Goal: Contribute content

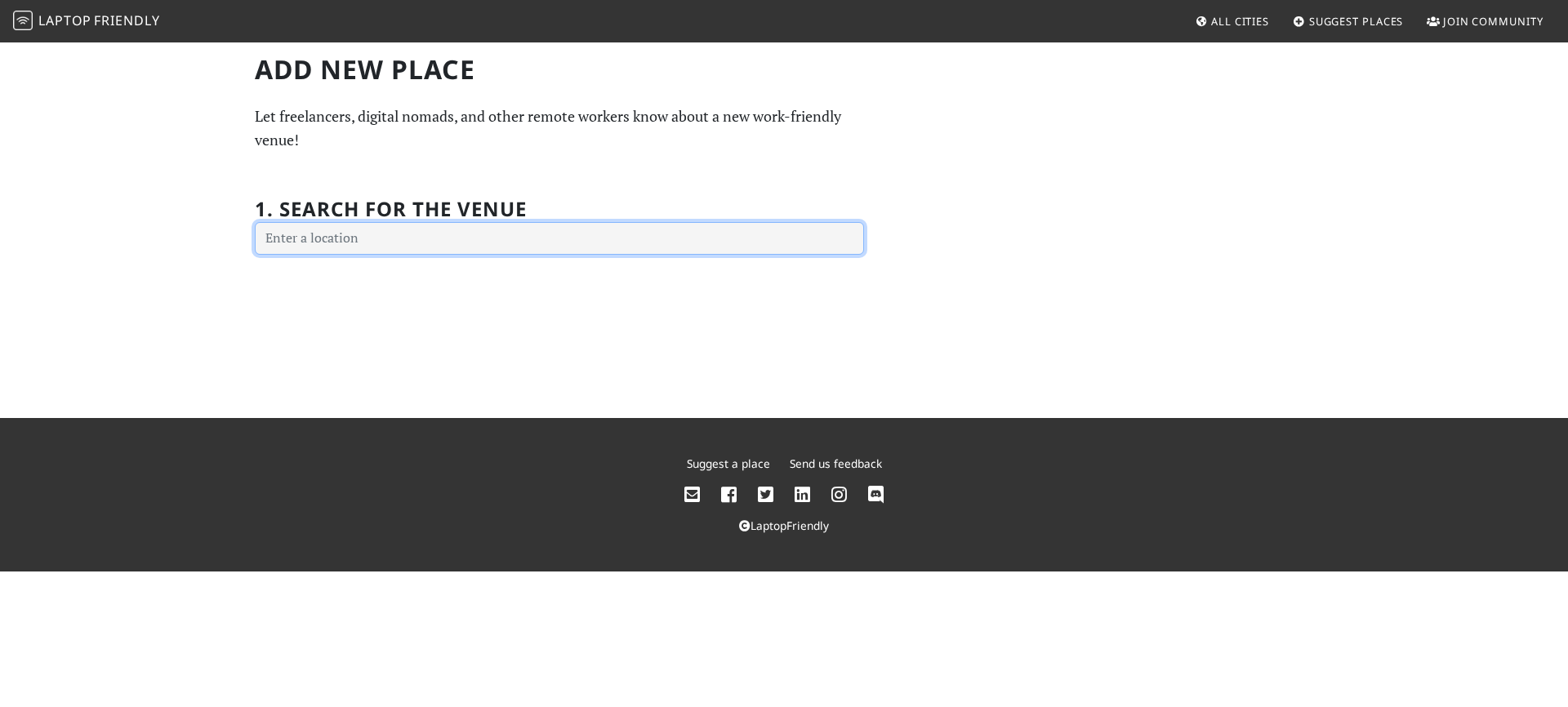
click at [471, 237] on input "text" at bounding box center [559, 239] width 609 height 33
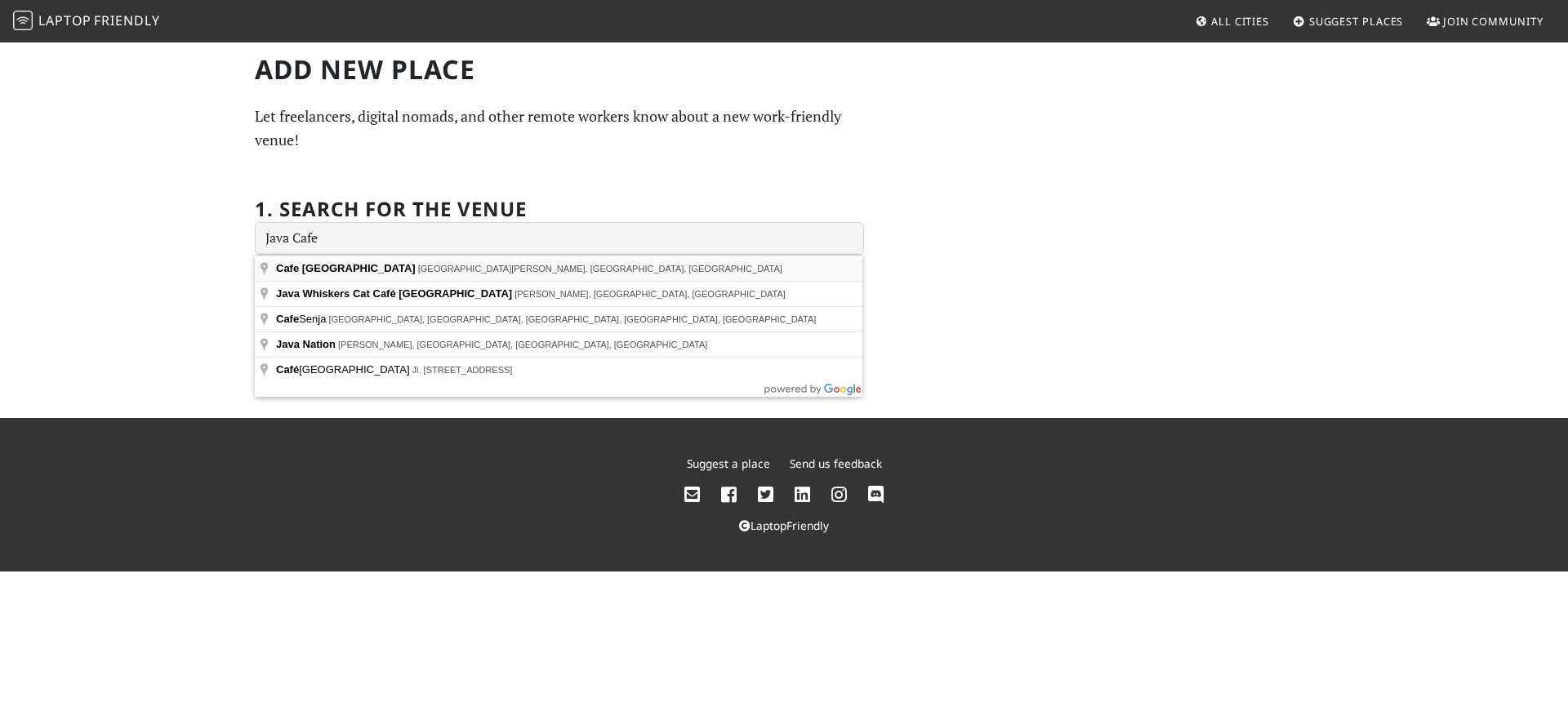
type input "Cafe Java, [GEOGRAPHIC_DATA][PERSON_NAME], [GEOGRAPHIC_DATA], [GEOGRAPHIC_DATA]"
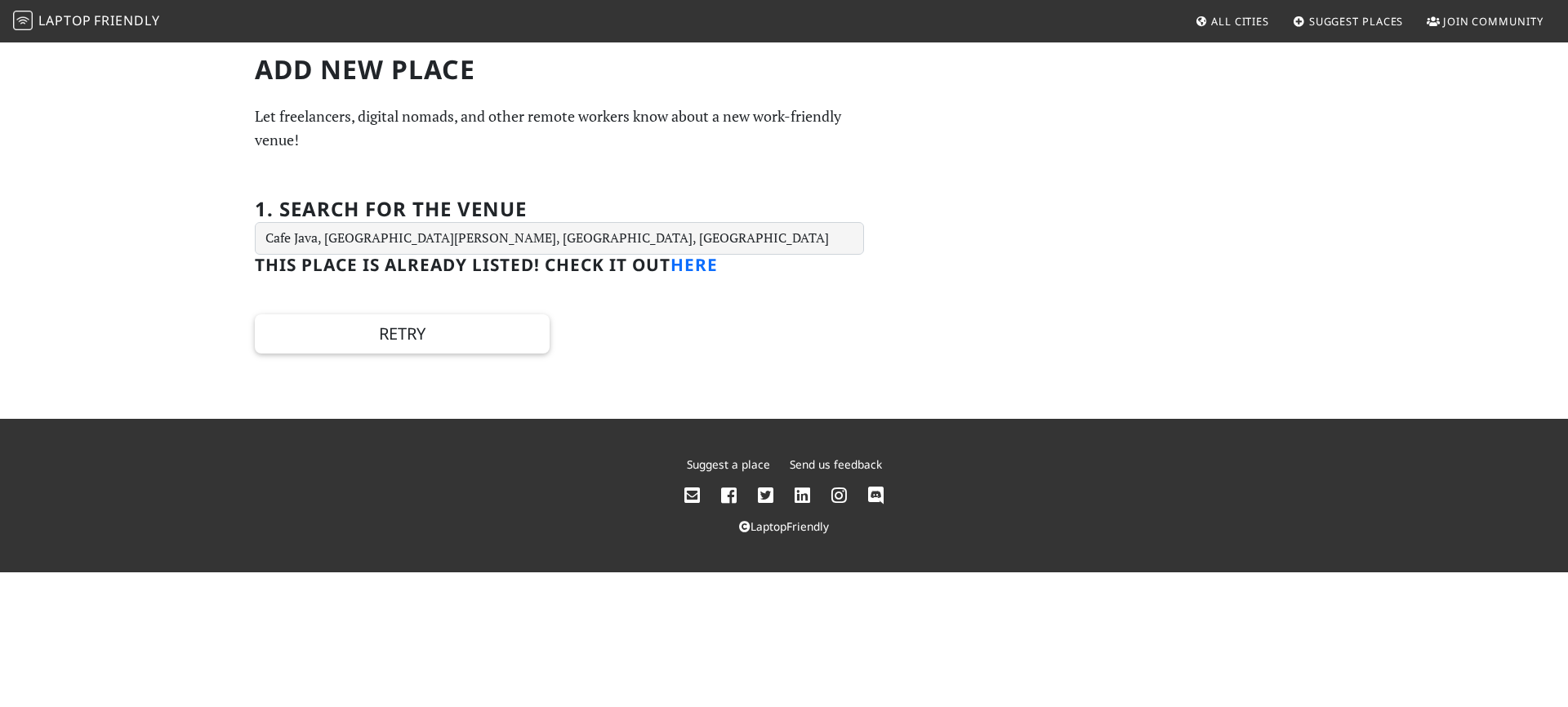
click at [704, 268] on link "here" at bounding box center [694, 265] width 47 height 23
